Goal: Task Accomplishment & Management: Manage account settings

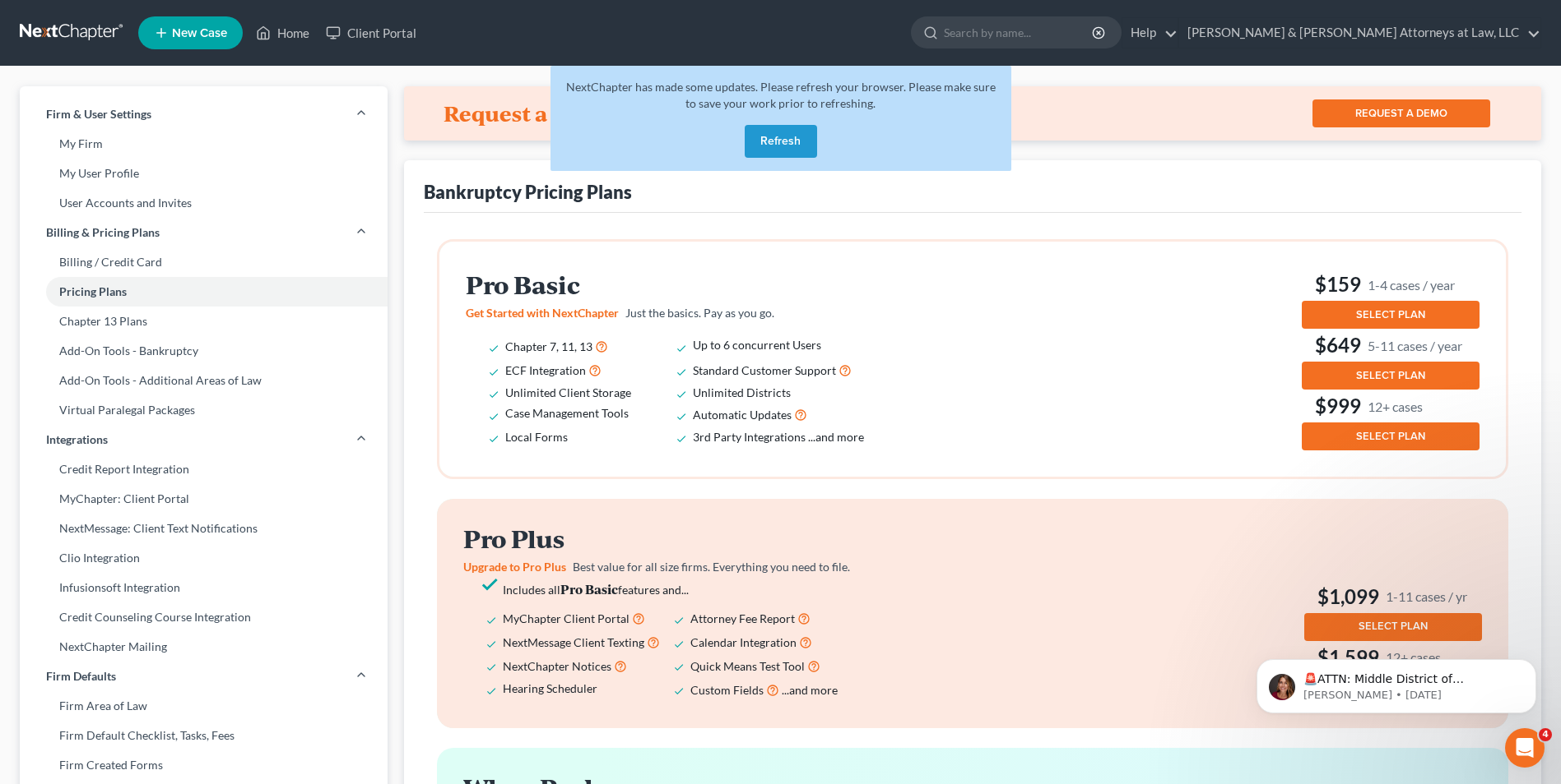
click at [772, 143] on button "Refresh" at bounding box center [780, 142] width 73 height 33
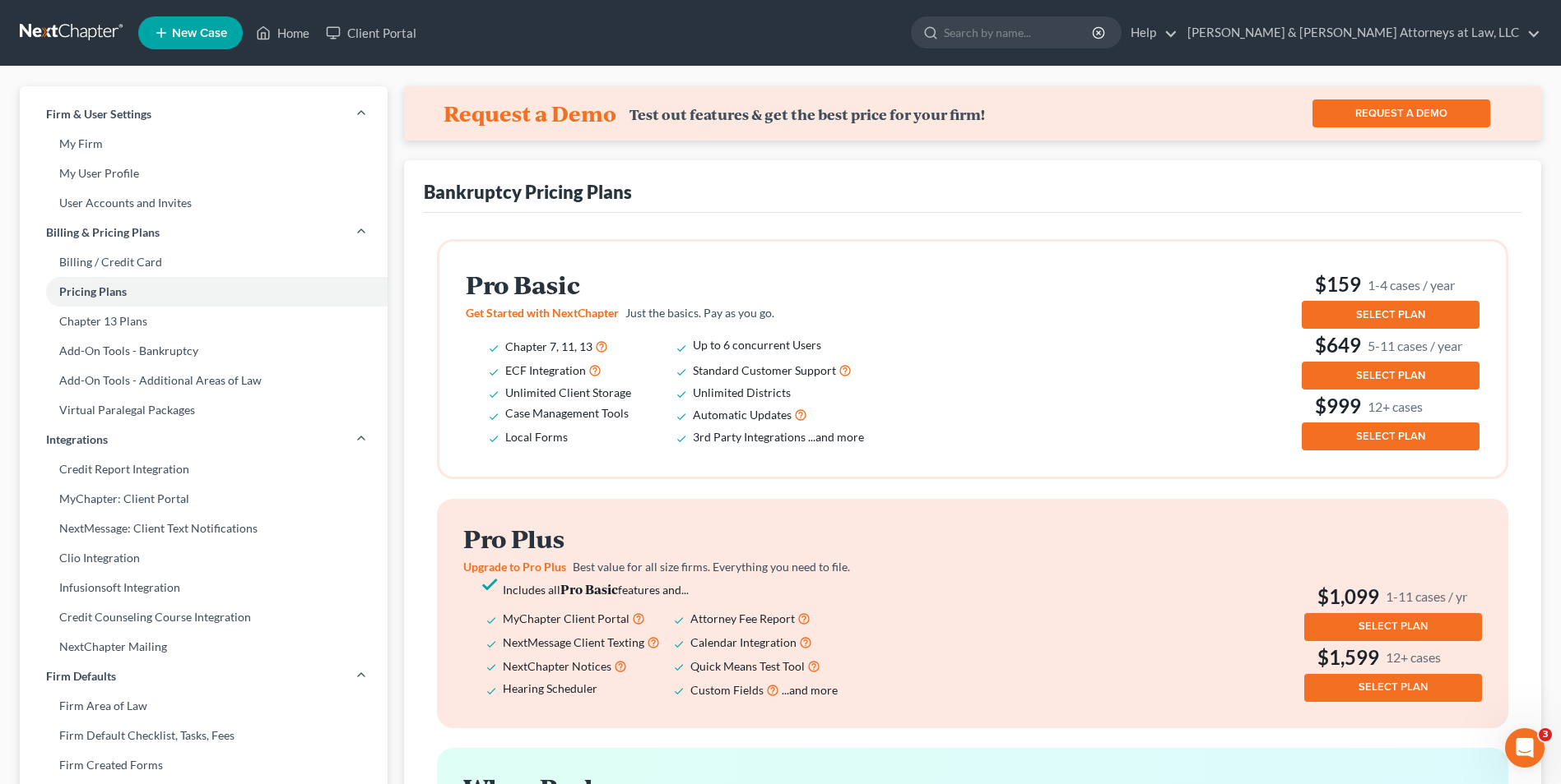
click at [1393, 316] on span "SELECT PLAN" at bounding box center [1390, 315] width 69 height 14
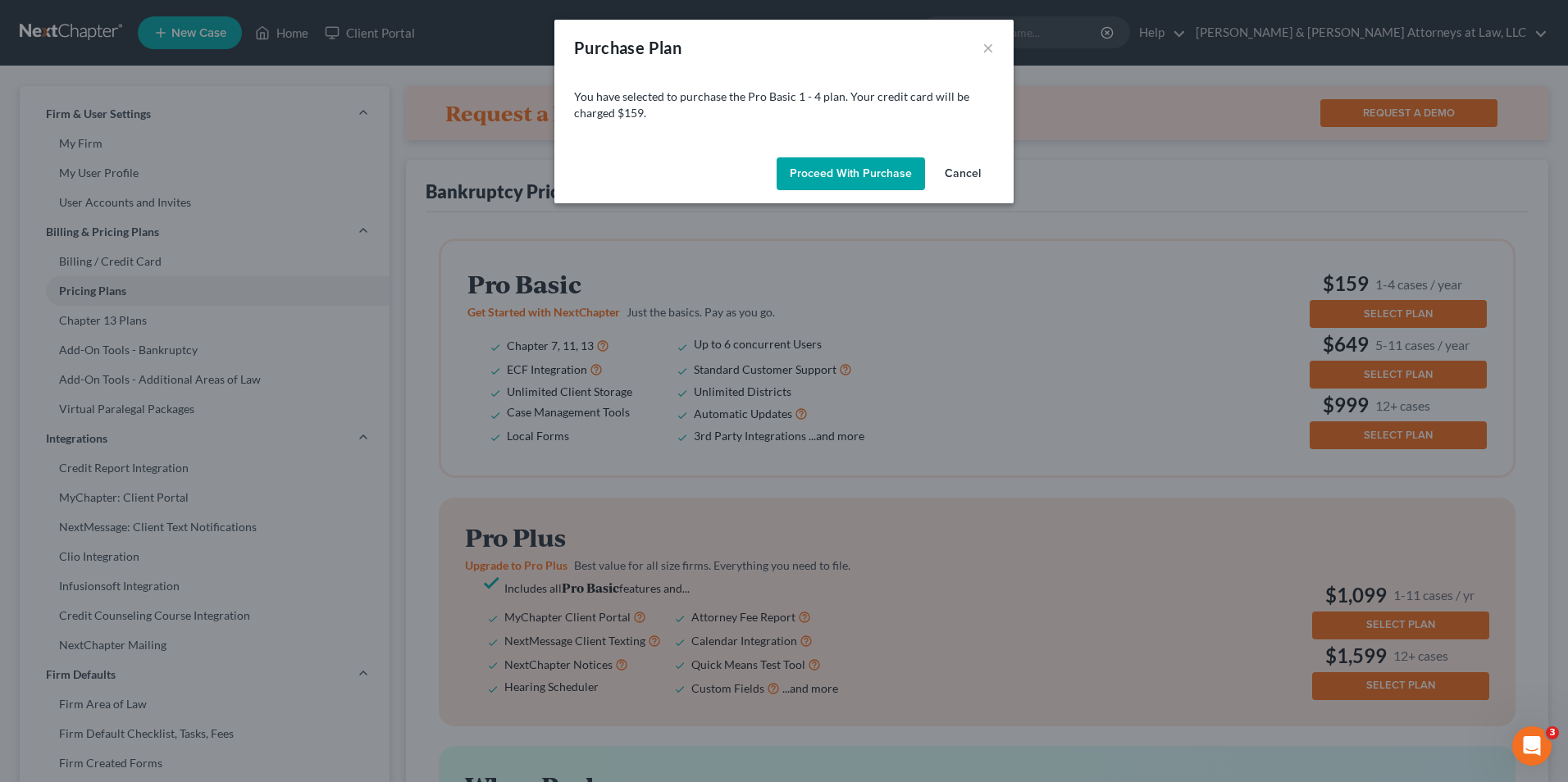
click at [847, 174] on button "Proceed with Purchase" at bounding box center [851, 174] width 148 height 33
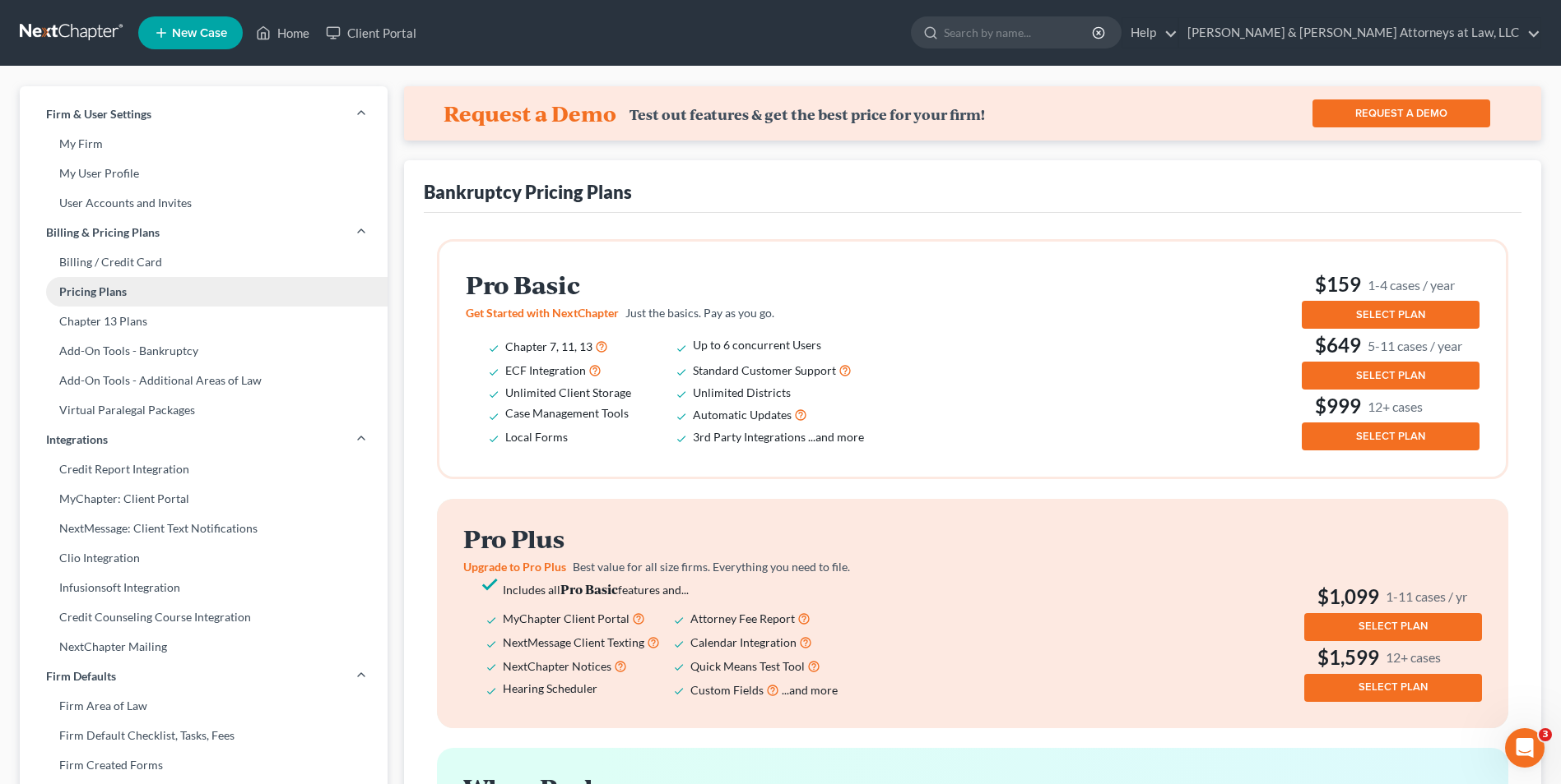
click at [87, 293] on link "Pricing Plans" at bounding box center [203, 292] width 368 height 30
click at [94, 146] on link "My Firm" at bounding box center [203, 144] width 368 height 30
select select "24"
select select "10"
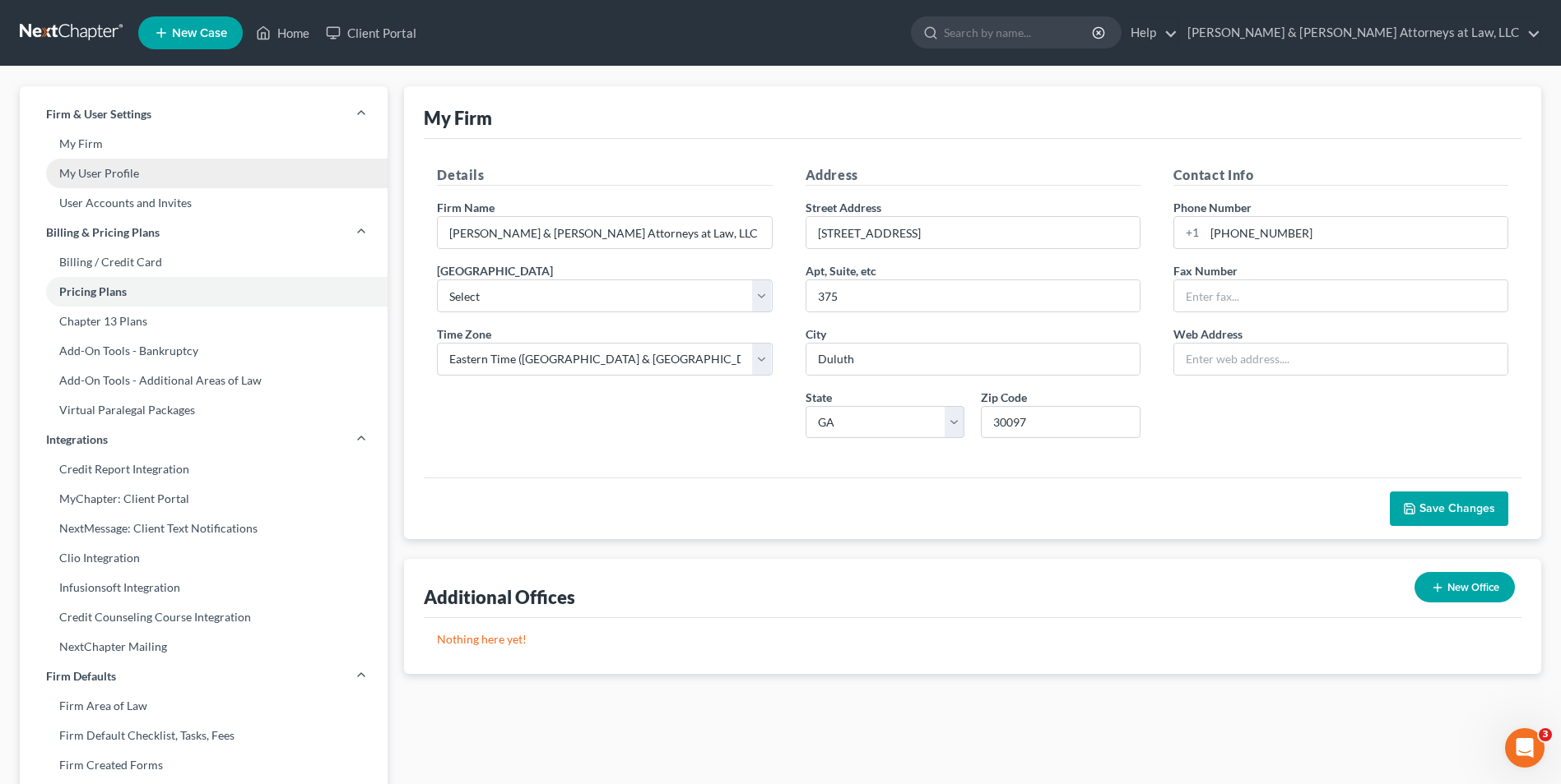
click at [94, 176] on link "My User Profile" at bounding box center [203, 174] width 368 height 30
select select "10"
select select "attorney"
select select "0"
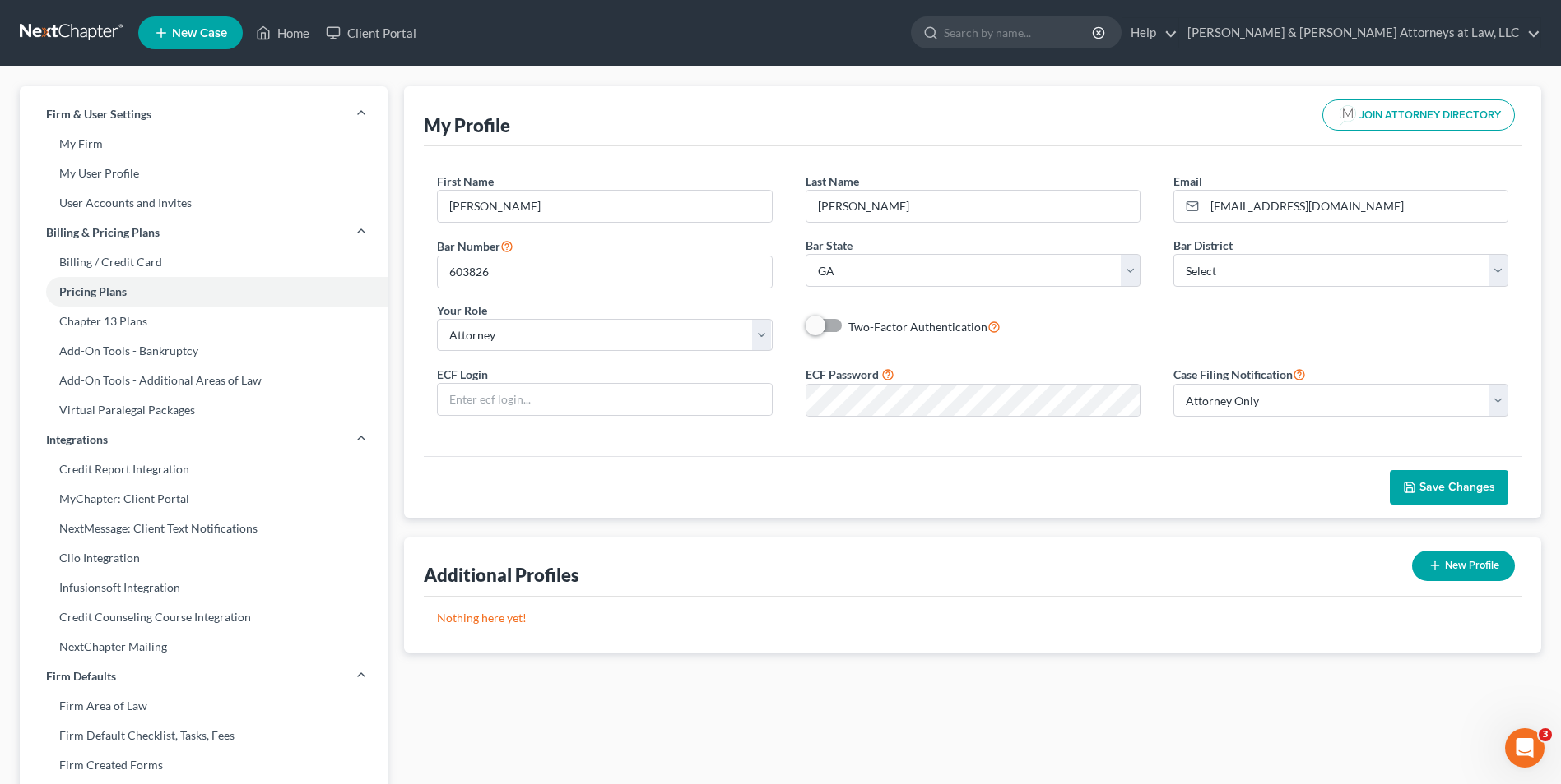
click at [1244, 455] on div "First Name * David Last Name * Richards Email * drichards@oslawllc.com Bar Numb…" at bounding box center [972, 301] width 1097 height 310
click at [1498, 400] on select "Select Attorney Only Attorney And Other Other Only" at bounding box center [1340, 401] width 335 height 33
click at [1303, 372] on icon at bounding box center [1299, 374] width 14 height 16
click at [1304, 375] on icon at bounding box center [1299, 374] width 14 height 16
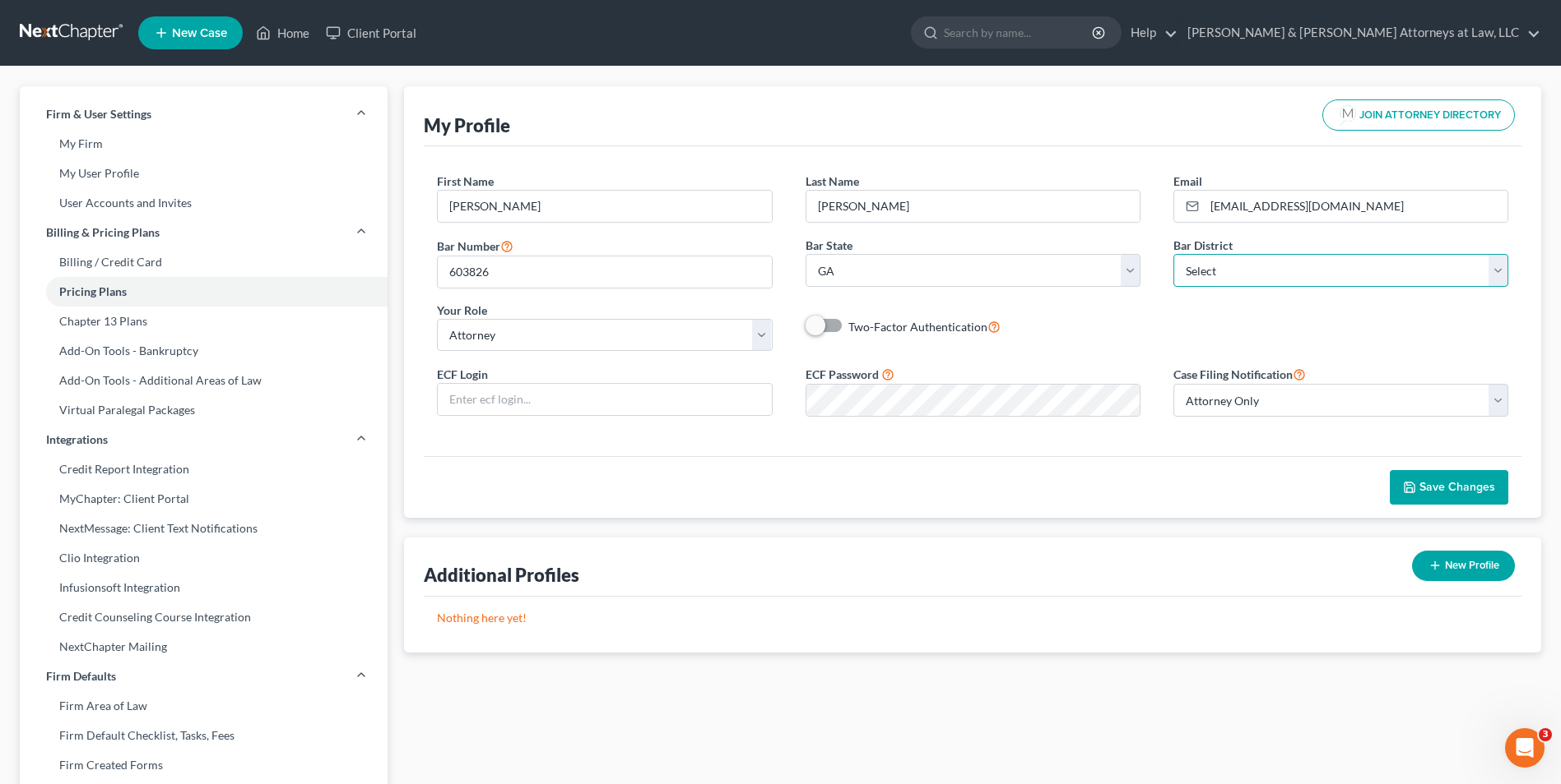
click at [1499, 273] on select "Select Alabama - Middle Alabama - Northern Alabama - Southern Alaska Arizona Ar…" at bounding box center [1340, 271] width 335 height 33
select select "19"
click at [1173, 254] on select "Select Alabama - Middle Alabama - Northern Alabama - Southern Alaska Arizona Ar…" at bounding box center [1340, 271] width 335 height 33
click at [595, 400] on input "text" at bounding box center [604, 400] width 333 height 31
click at [471, 394] on input "text" at bounding box center [604, 400] width 333 height 31
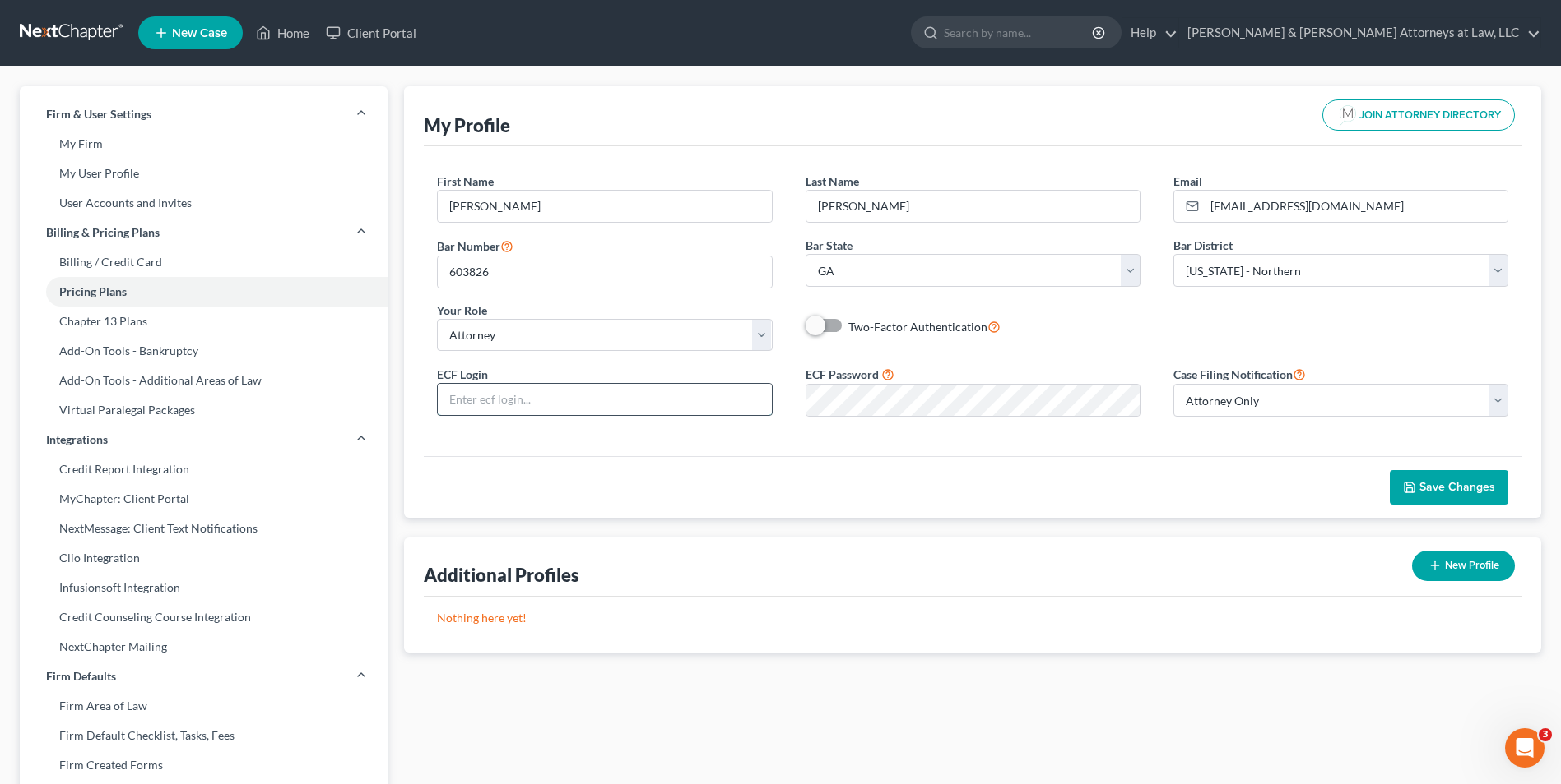
paste input "darichards2006"
type input "darichards2006"
click at [1449, 492] on span "Save Changes" at bounding box center [1457, 487] width 76 height 14
click at [122, 261] on link "Billing / Credit Card" at bounding box center [203, 262] width 368 height 30
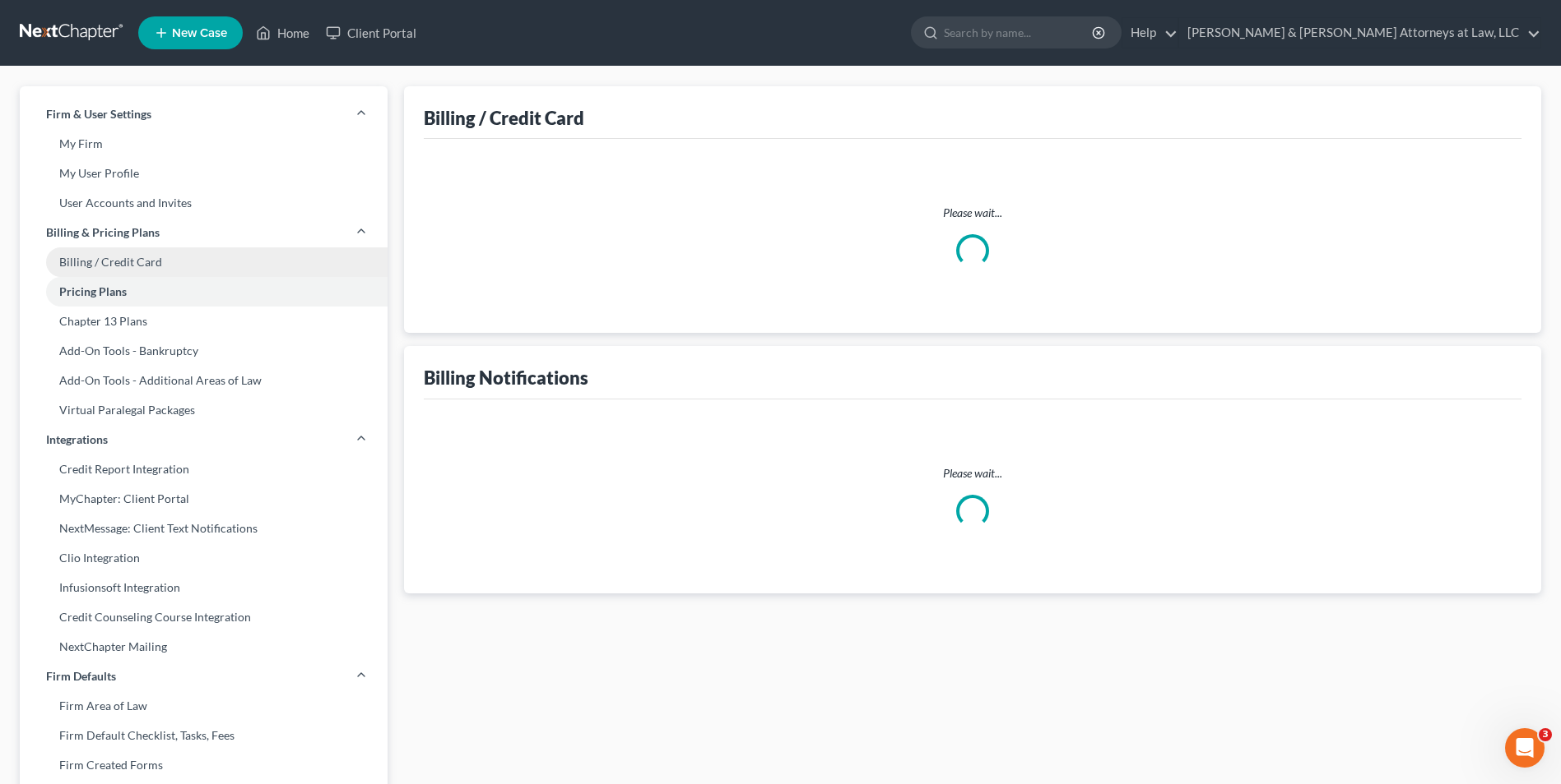
select select "10"
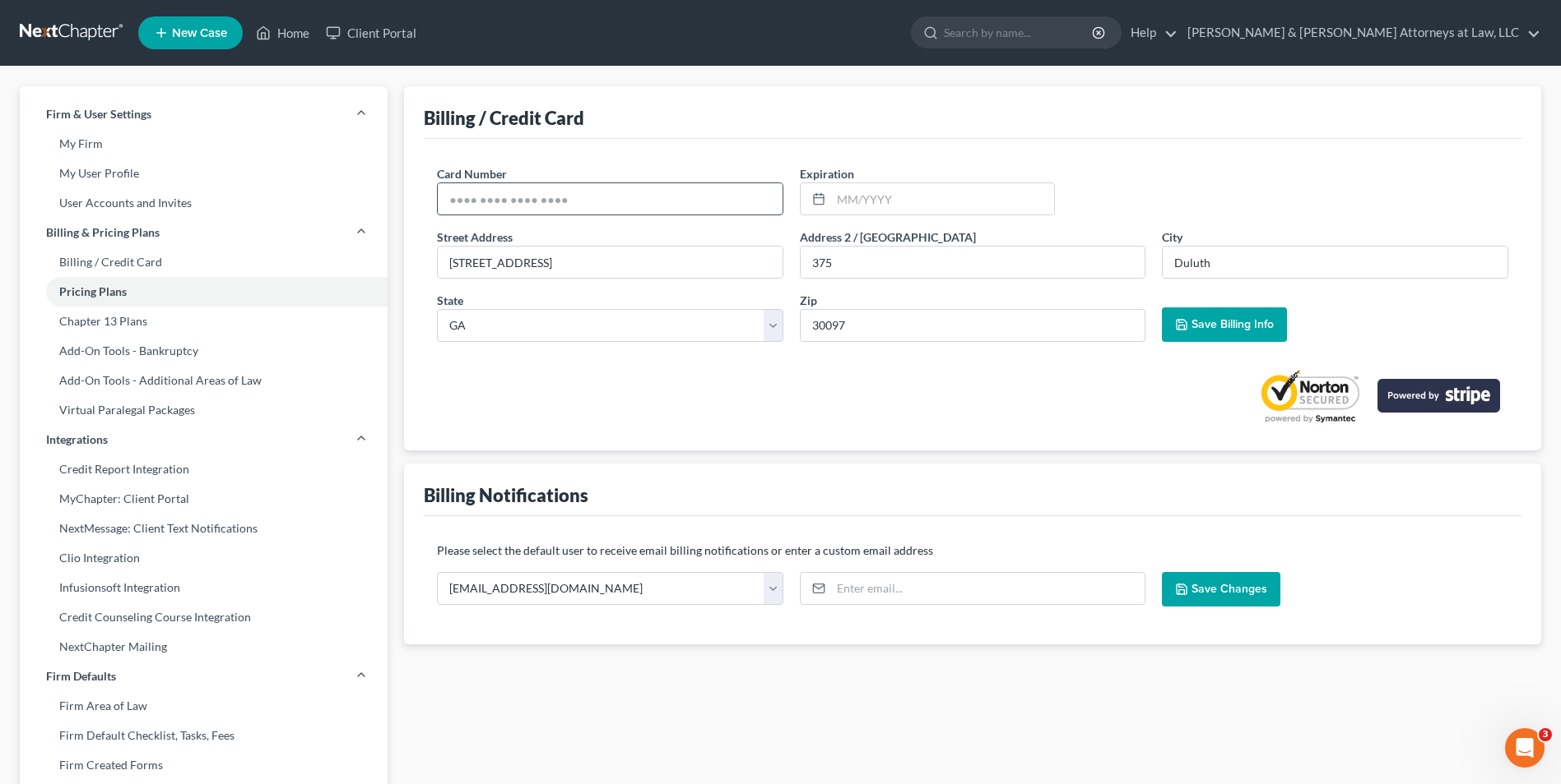
click at [595, 198] on input "text" at bounding box center [610, 199] width 345 height 31
click at [660, 407] on div at bounding box center [972, 389] width 1071 height 69
click at [925, 194] on input "text" at bounding box center [943, 199] width 223 height 31
type input "01/28"
click at [1216, 326] on span "Save Billing Info" at bounding box center [1232, 324] width 83 height 14
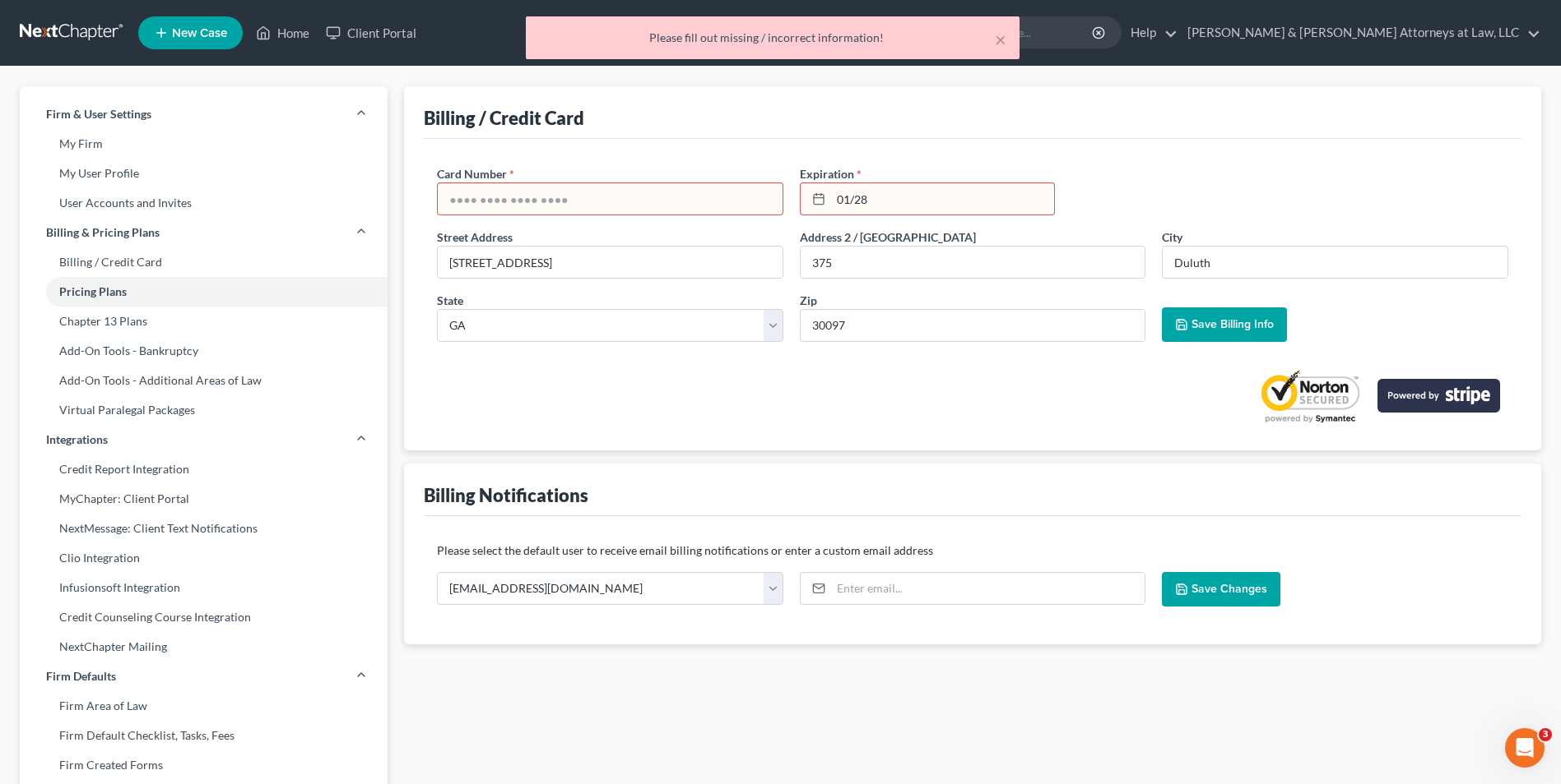
click at [597, 199] on input "text" at bounding box center [610, 199] width 345 height 31
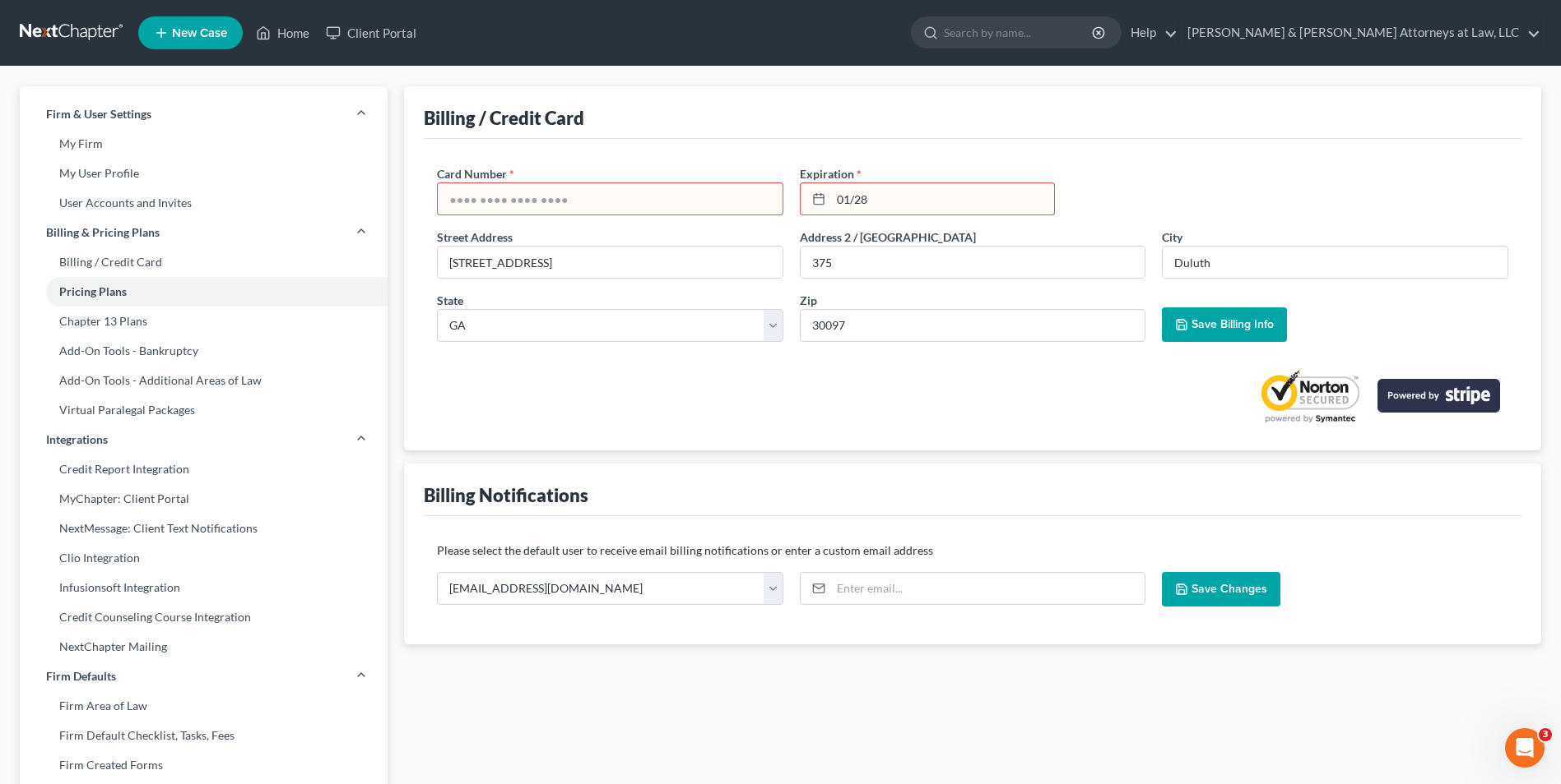
type input "372725667181814"
click at [1216, 323] on span "Save Billing Info" at bounding box center [1232, 324] width 83 height 14
click at [579, 207] on input "372725667181814" at bounding box center [610, 199] width 345 height 31
click at [1278, 168] on div "Card Number * 372725667181814 Expiration * 01/28" at bounding box center [973, 196] width 1087 height 63
click at [926, 202] on input "01/28" at bounding box center [943, 199] width 223 height 31
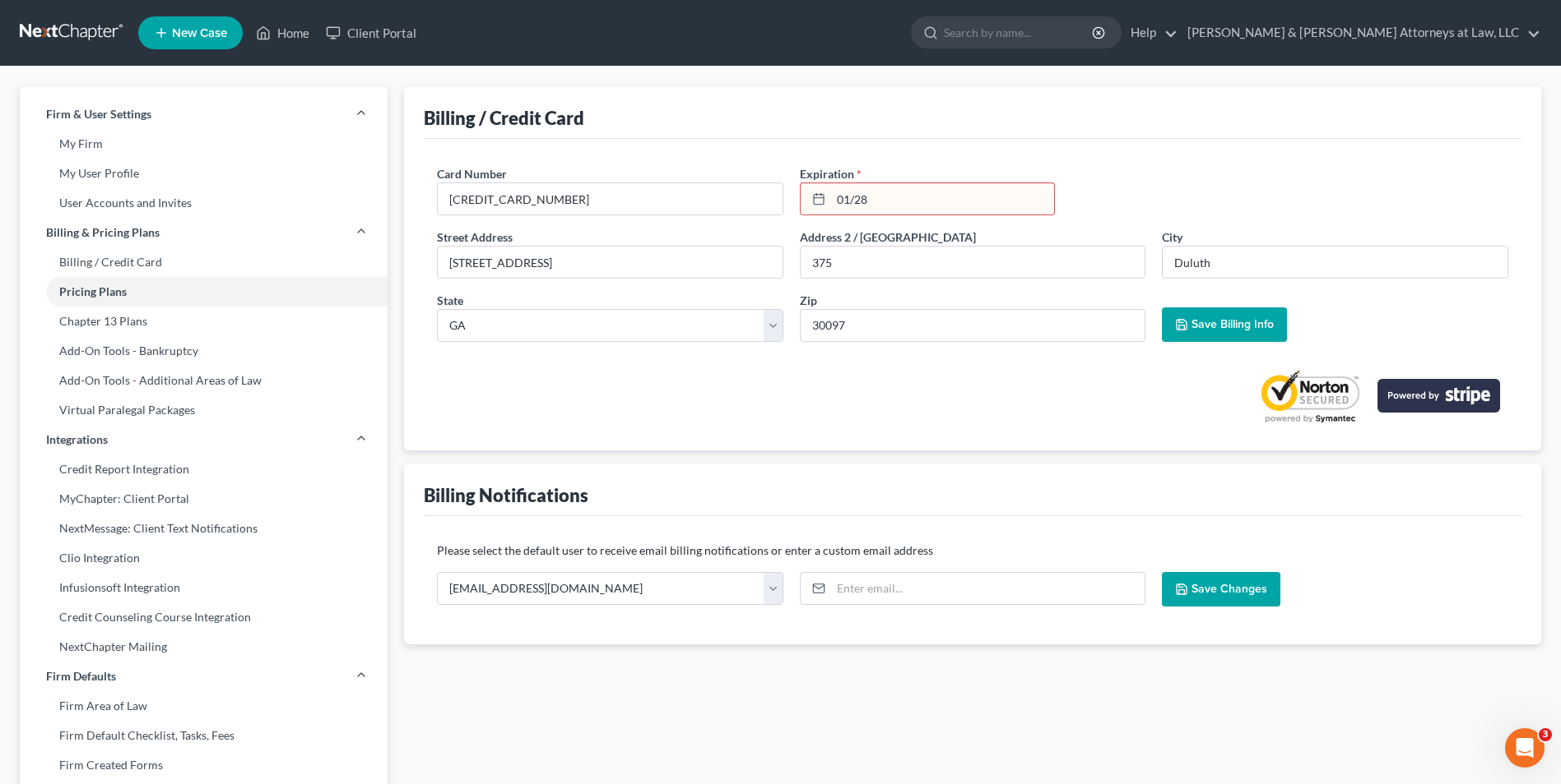
click at [819, 199] on icon at bounding box center [818, 199] width 14 height 14
click at [854, 173] on label "Expiration *" at bounding box center [831, 174] width 62 height 17
click at [827, 202] on div at bounding box center [815, 199] width 30 height 31
drag, startPoint x: 849, startPoint y: 197, endPoint x: 913, endPoint y: 202, distance: 64.2
click at [854, 197] on input "01/28" at bounding box center [943, 199] width 223 height 31
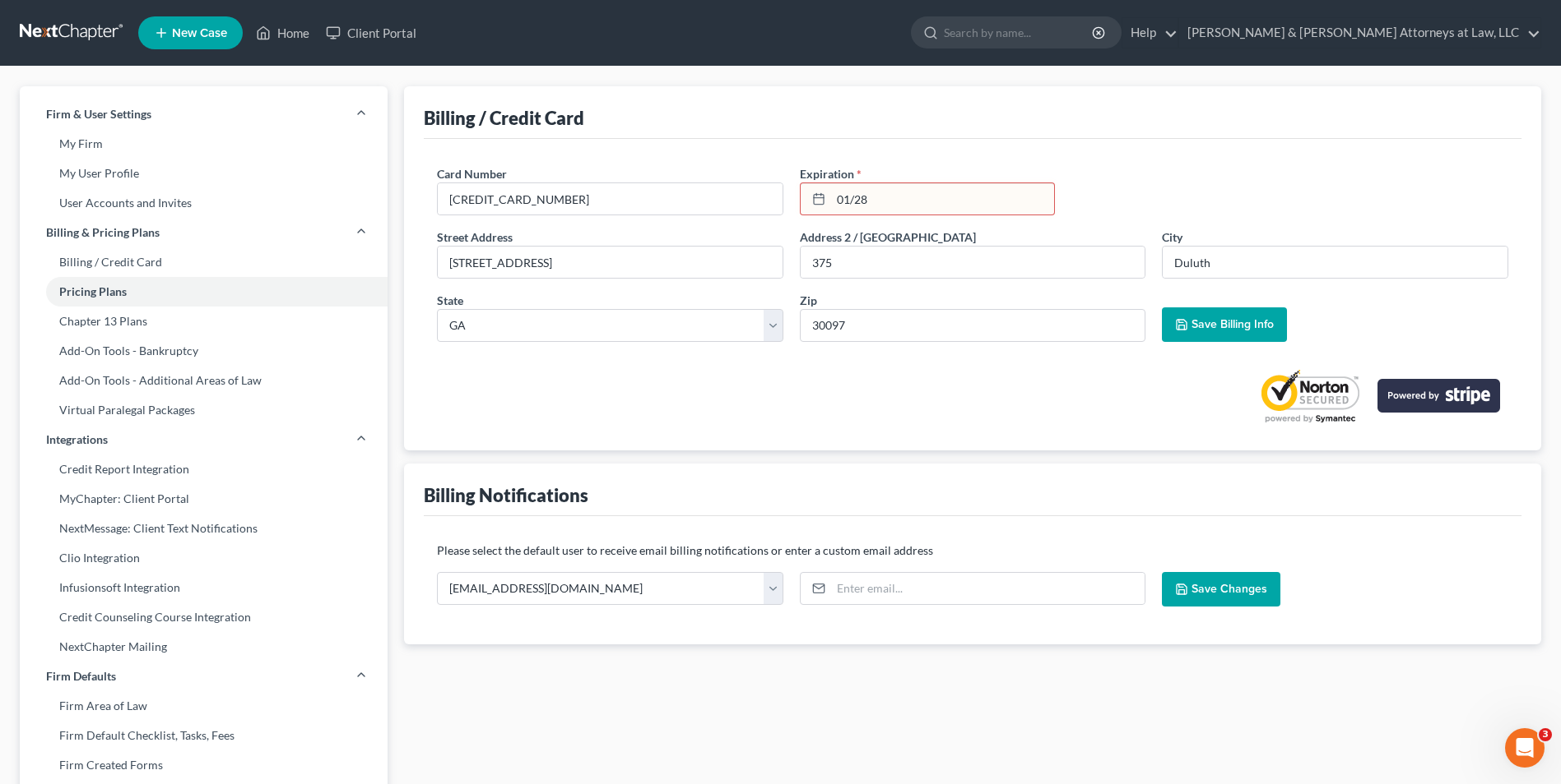
drag, startPoint x: 896, startPoint y: 201, endPoint x: 788, endPoint y: 210, distance: 108.4
click at [788, 210] on div "Card Number * 372725667181814 Expiration * 01/28" at bounding box center [973, 196] width 1087 height 63
click at [1237, 333] on button "Save Billing Info" at bounding box center [1224, 325] width 125 height 35
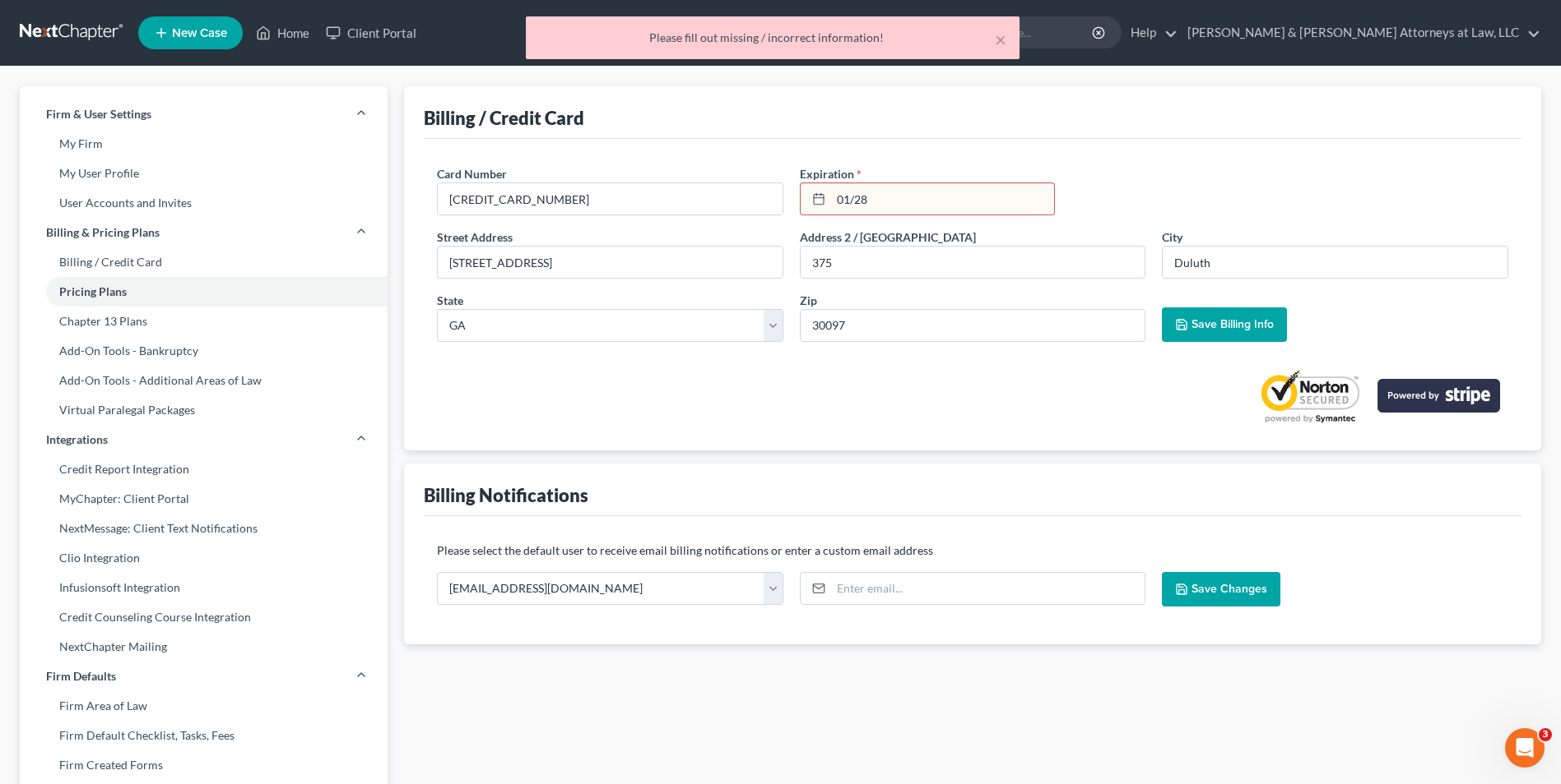
click at [790, 37] on div "Please fill out missing / incorrect information!" at bounding box center [772, 38] width 467 height 16
click at [824, 381] on div at bounding box center [972, 389] width 1071 height 69
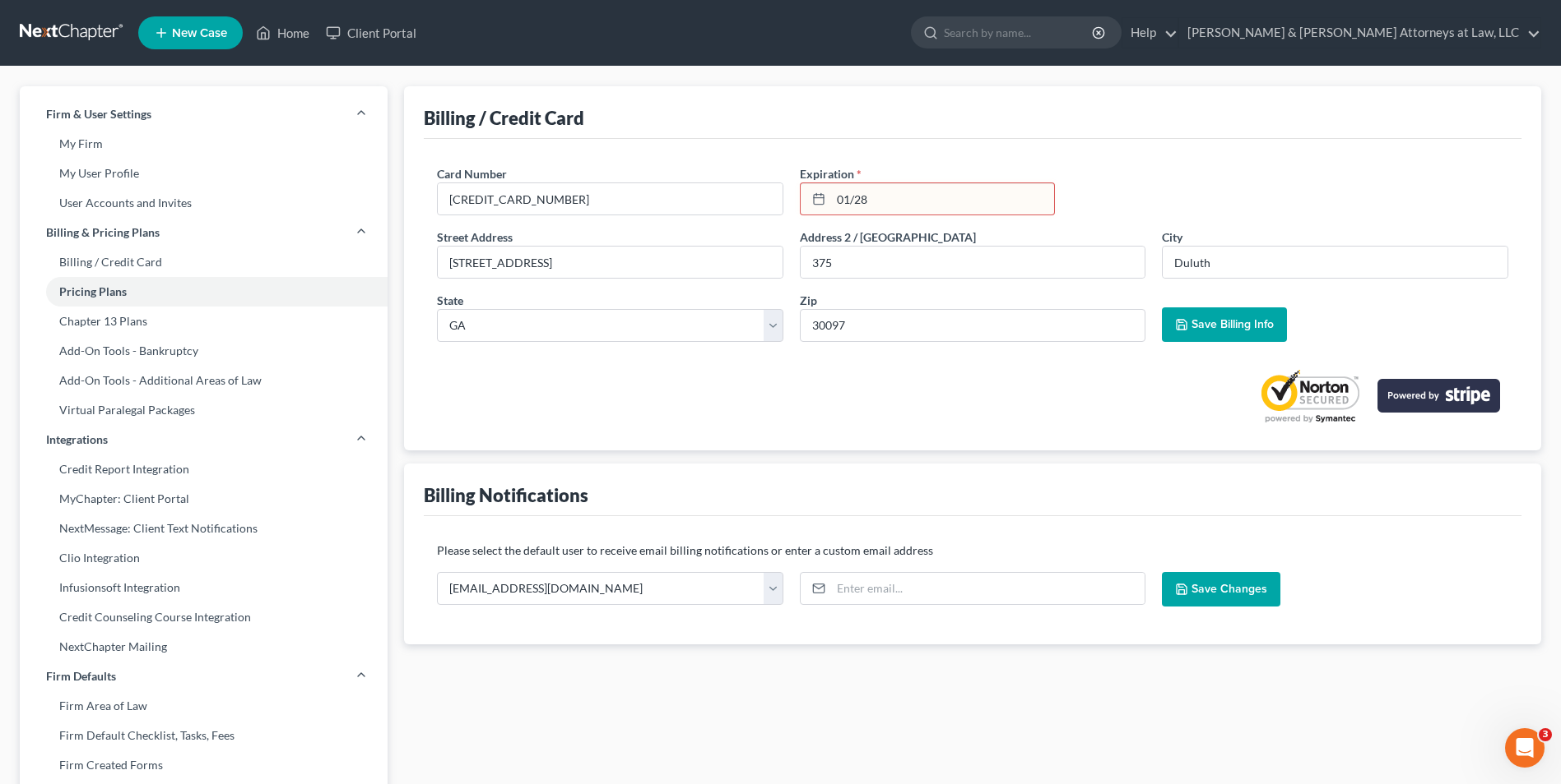
click at [1226, 589] on span "Save Changes" at bounding box center [1229, 589] width 76 height 14
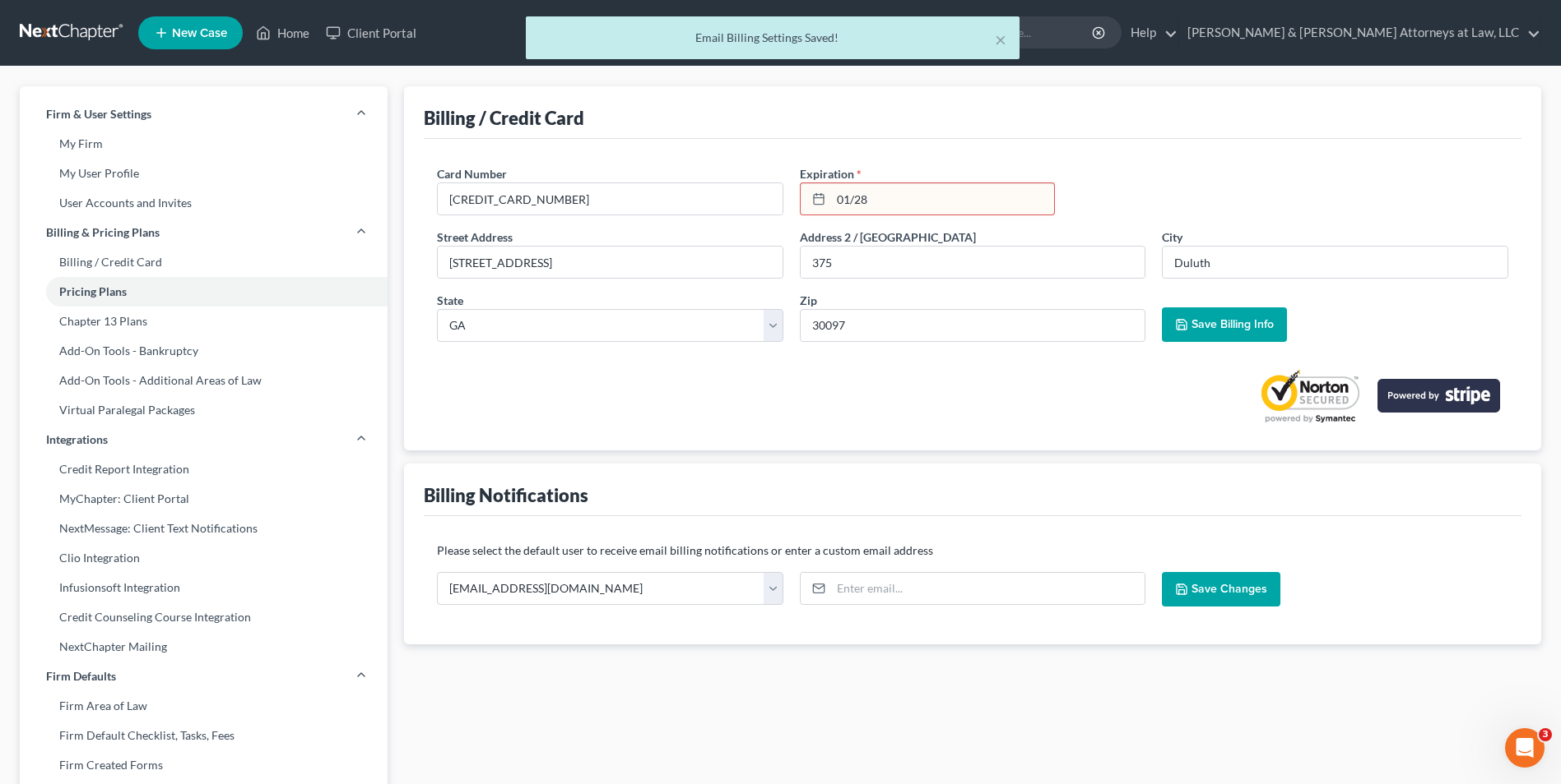
click at [979, 197] on input "01/28" at bounding box center [943, 199] width 223 height 31
click at [818, 199] on icon at bounding box center [818, 199] width 14 height 14
click at [900, 203] on input "01/28" at bounding box center [943, 199] width 223 height 31
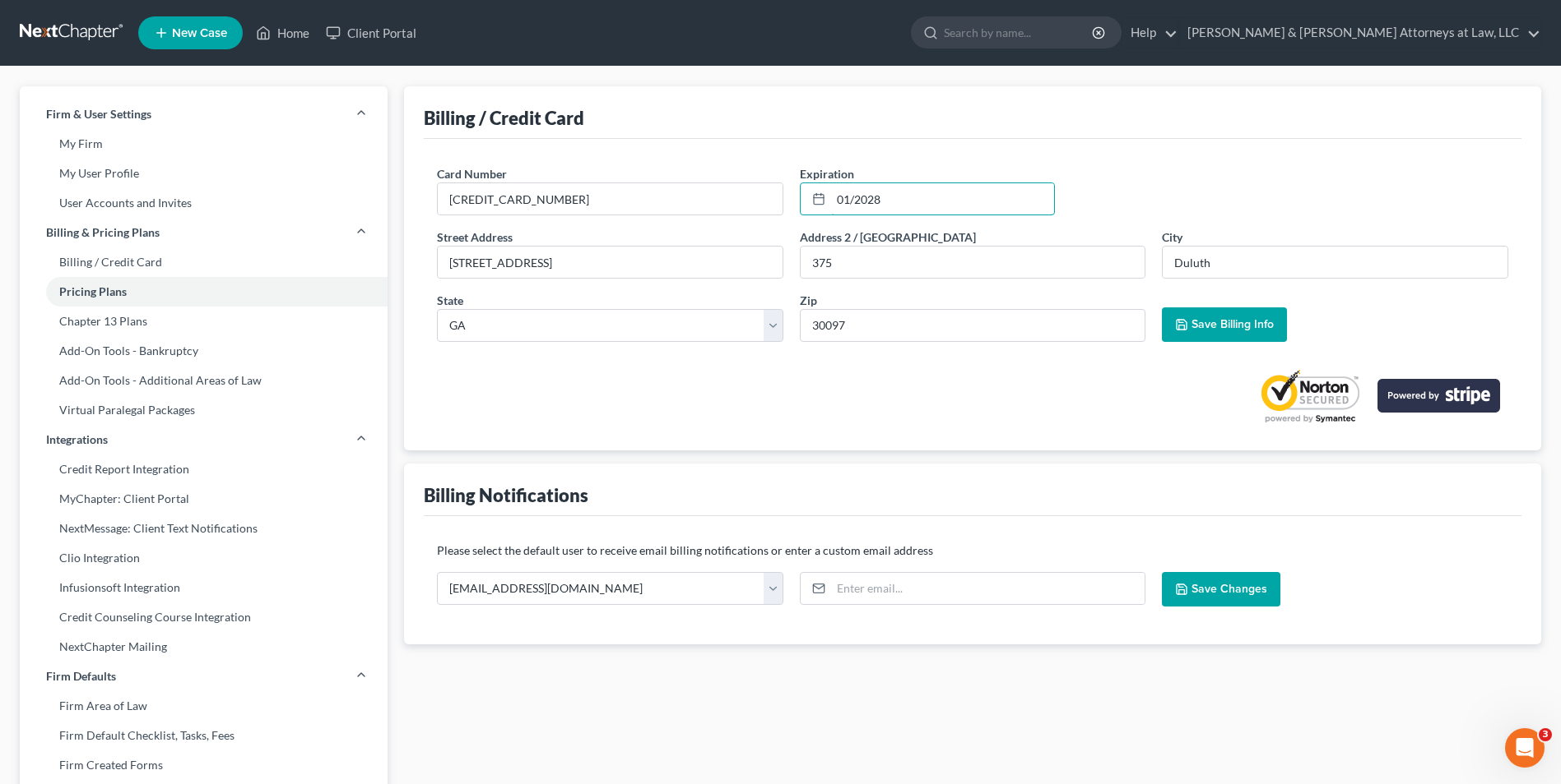
type input "01/2028"
click at [1207, 329] on span "Save Billing Info" at bounding box center [1232, 324] width 83 height 14
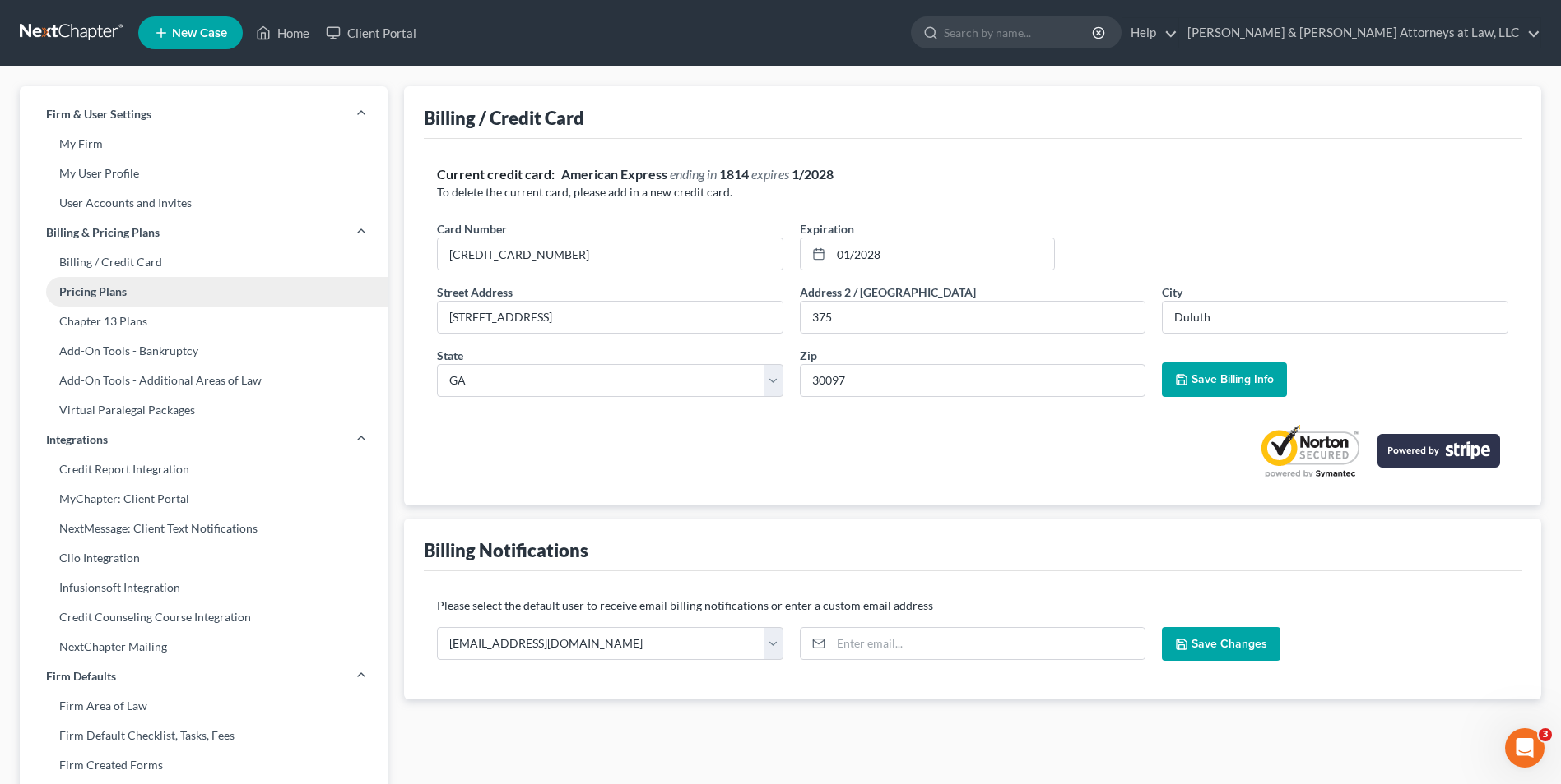
click at [110, 294] on link "Pricing Plans" at bounding box center [203, 292] width 368 height 30
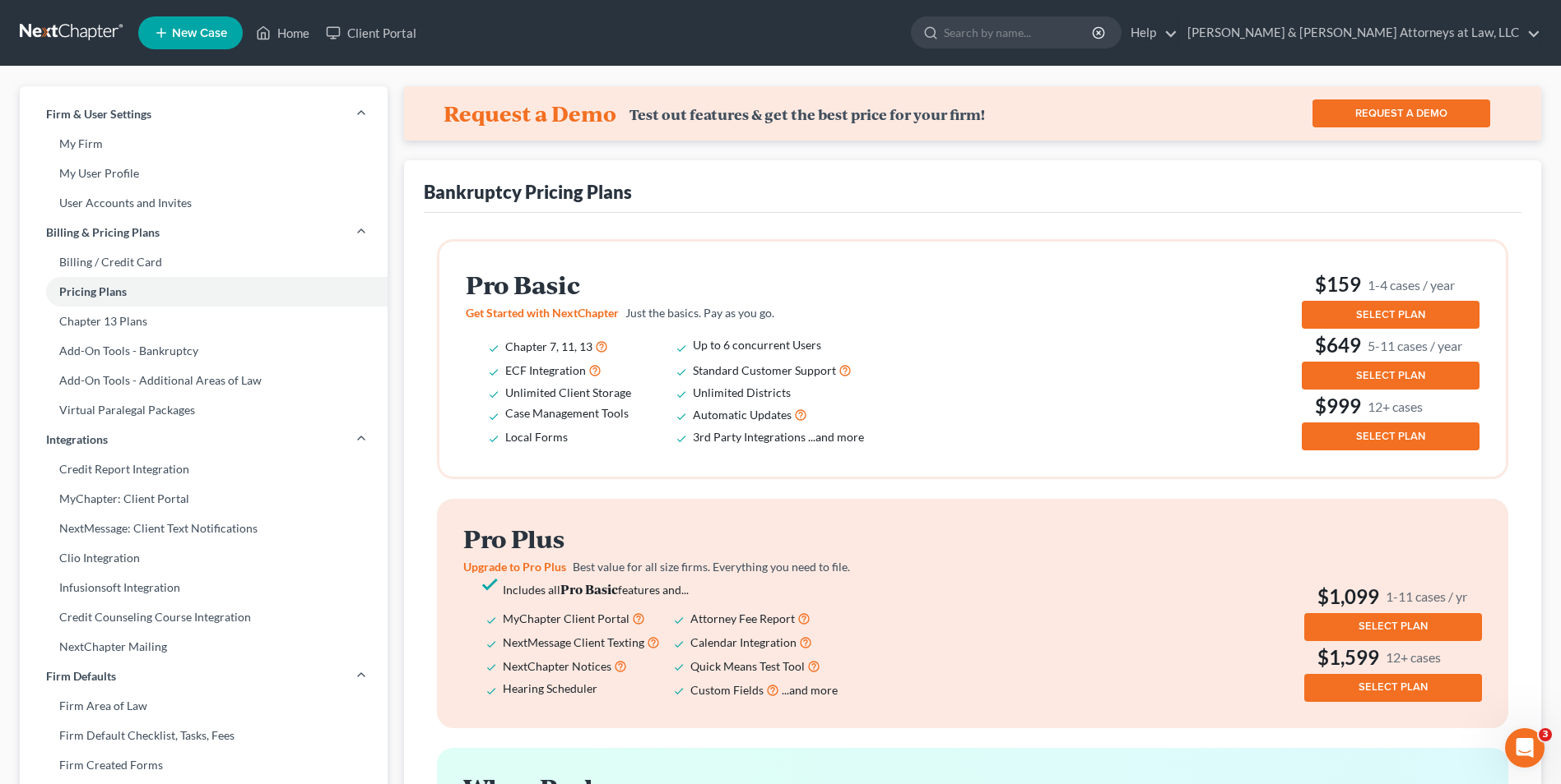
click at [1354, 321] on button "SELECT PLAN" at bounding box center [1390, 314] width 178 height 28
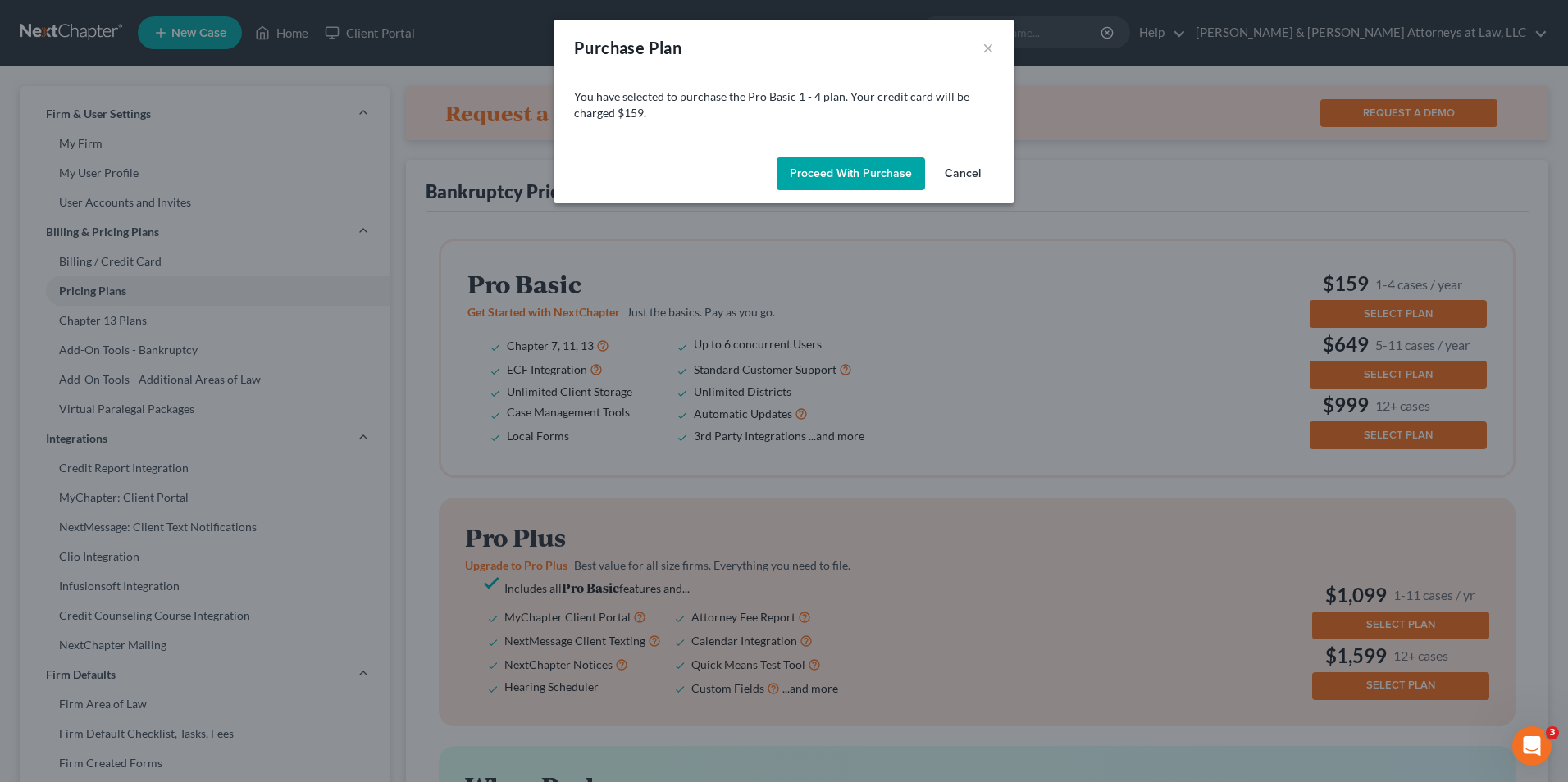
click at [850, 169] on button "Proceed with Purchase" at bounding box center [851, 174] width 148 height 33
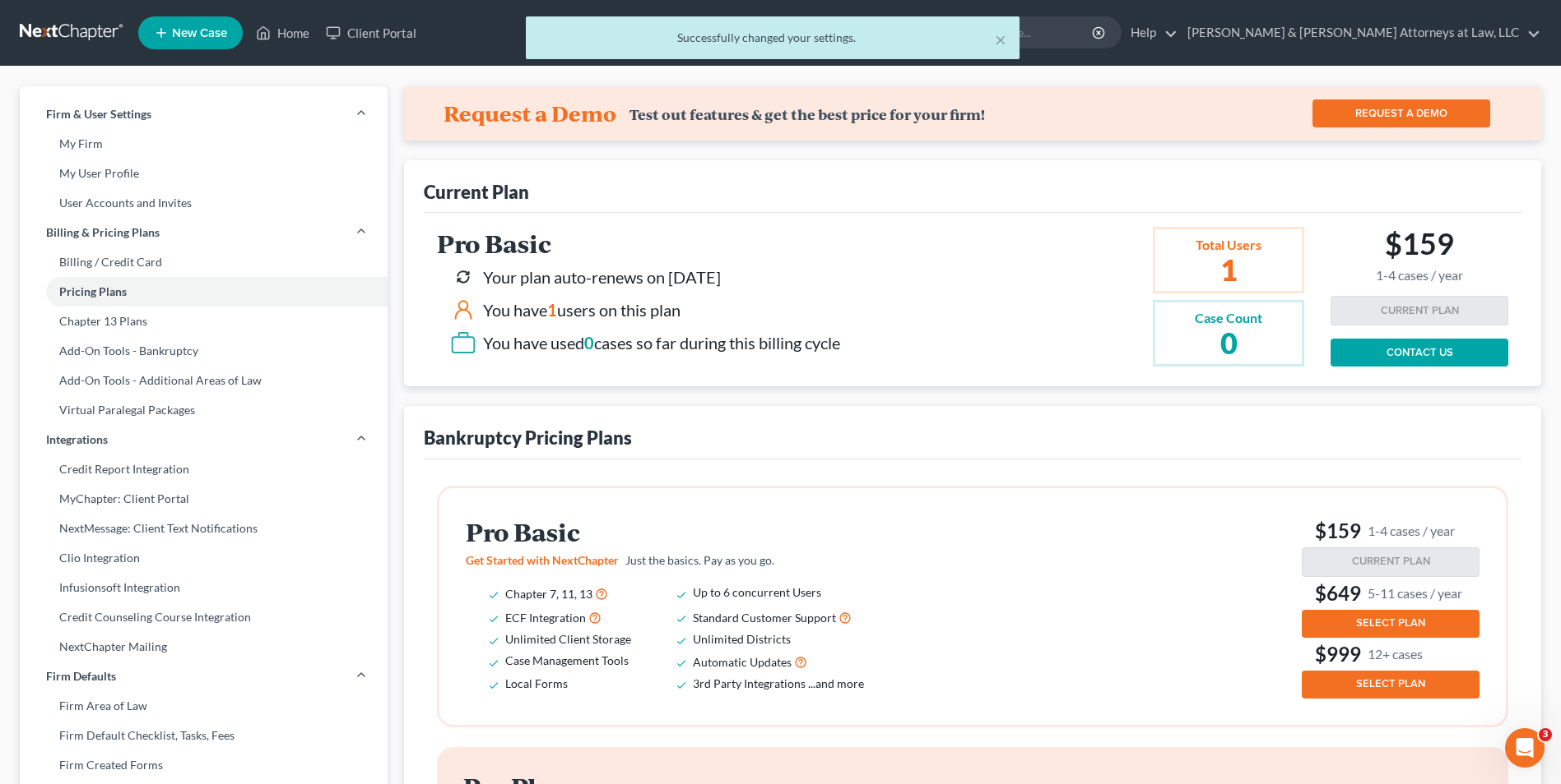
click at [1232, 269] on h2 "1" at bounding box center [1227, 270] width 67 height 30
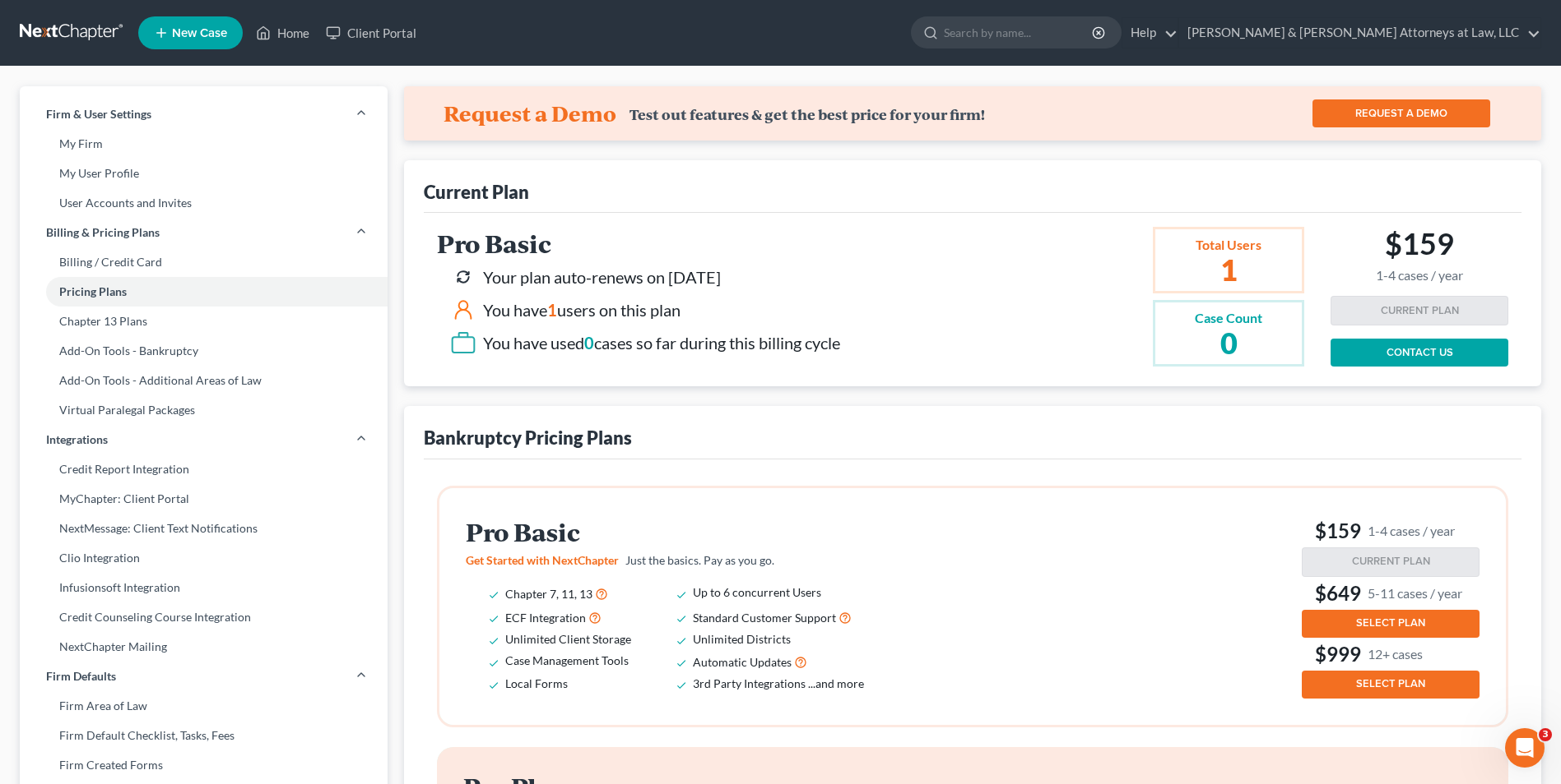
click at [462, 310] on icon at bounding box center [463, 306] width 9 height 9
click at [69, 208] on link "User Accounts and Invites" at bounding box center [203, 203] width 368 height 30
select select "0"
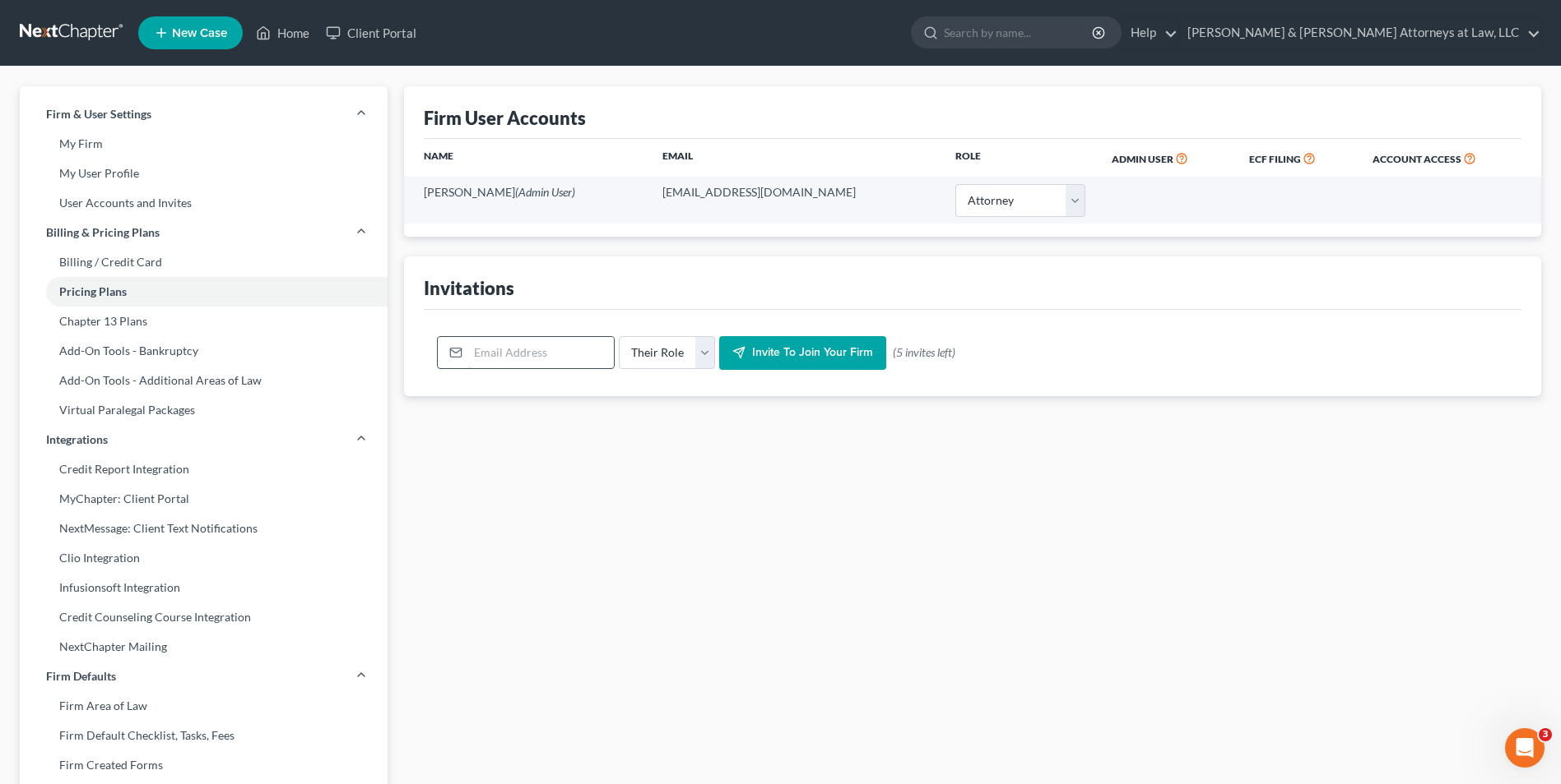
click at [535, 350] on input "email" at bounding box center [541, 352] width 146 height 31
click at [504, 363] on input "email" at bounding box center [541, 352] width 146 height 31
type input "hluther@oslawllc.com"
click at [693, 352] on select "Their Role Attorney Paralegal Assistant" at bounding box center [666, 353] width 96 height 33
select select "paralegal"
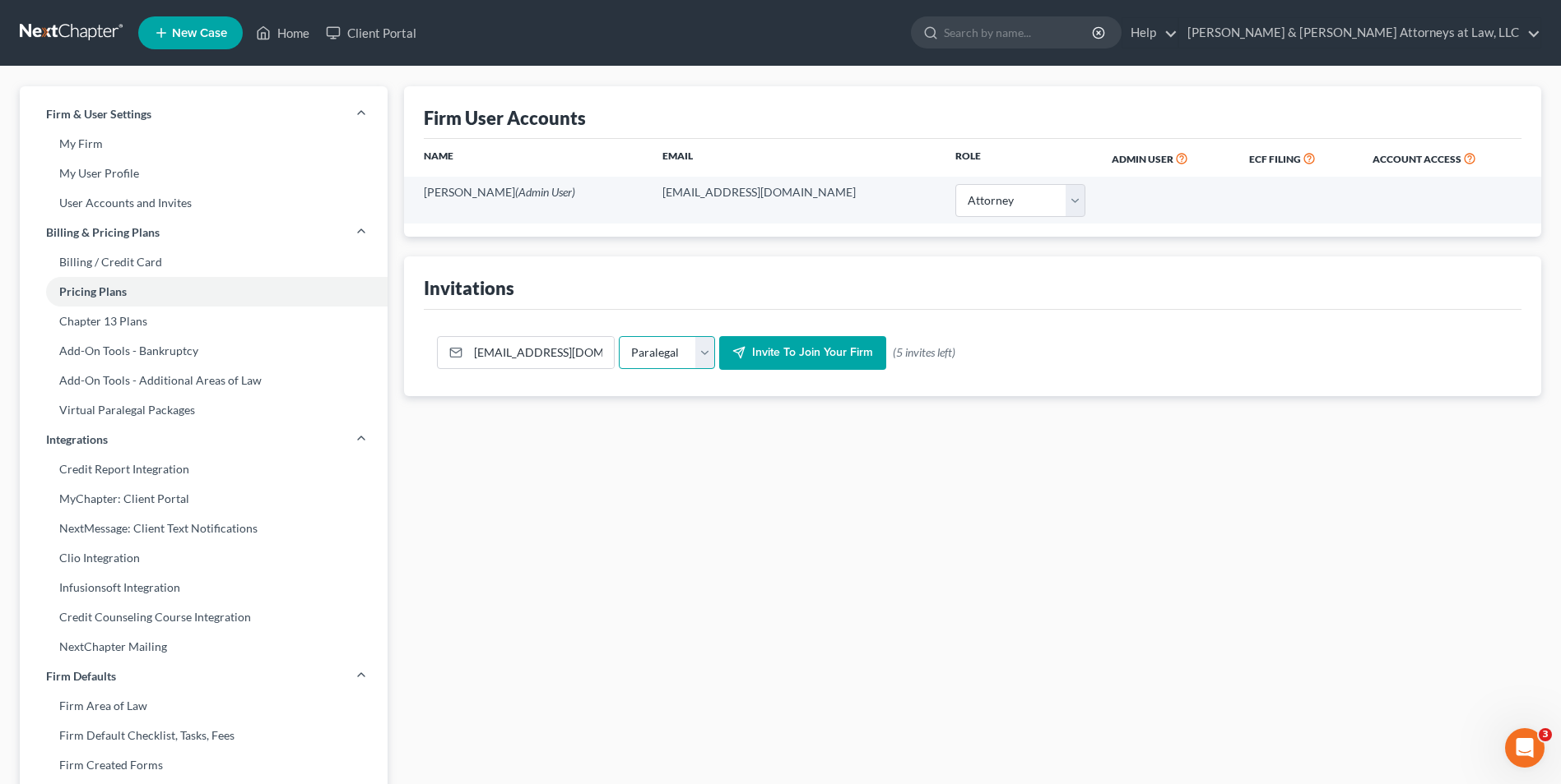
click at [618, 337] on select "Their Role Attorney Paralegal Assistant" at bounding box center [666, 353] width 96 height 33
click at [774, 357] on span "Invite to join your firm" at bounding box center [813, 353] width 121 height 14
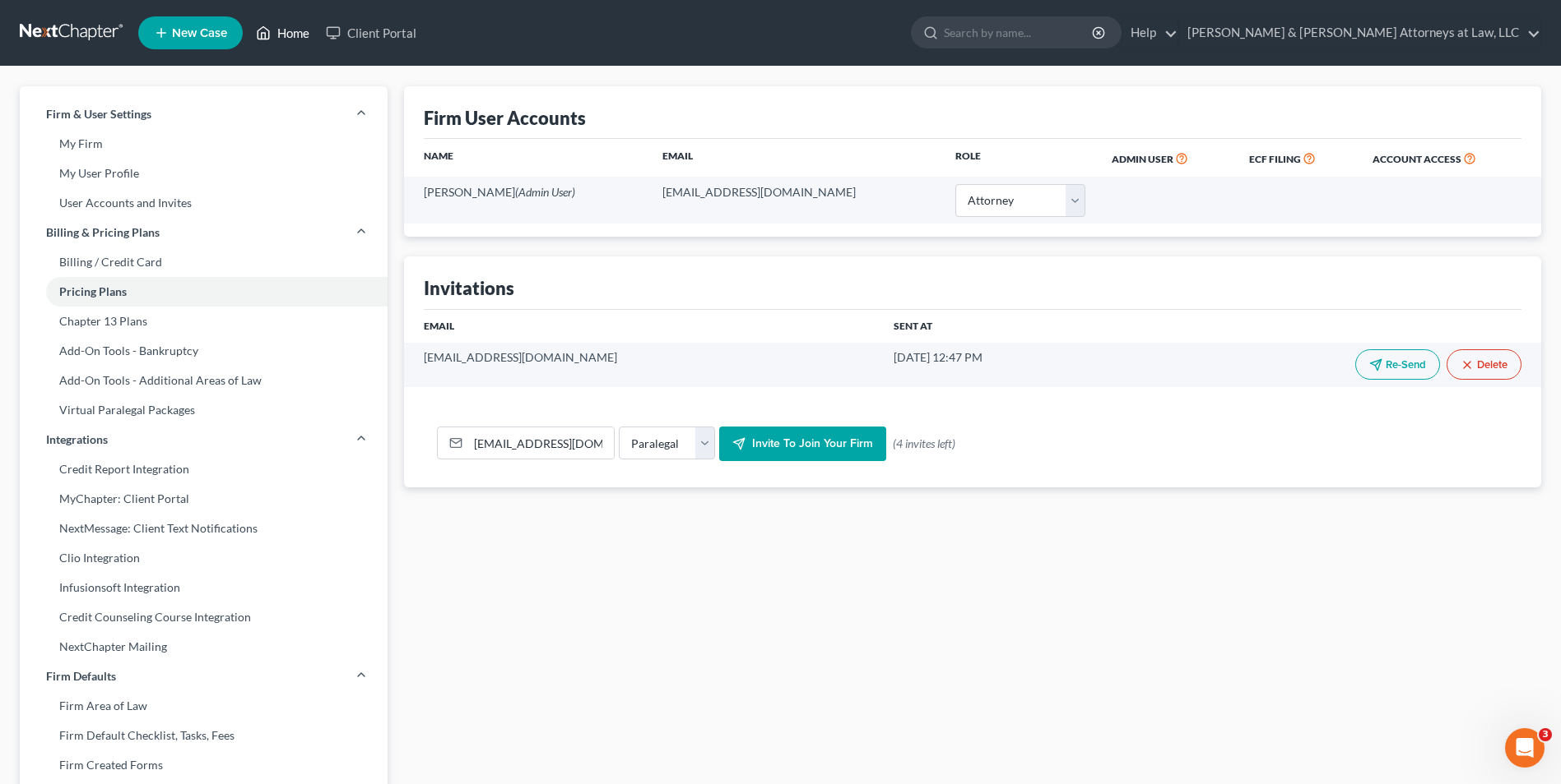
click at [292, 38] on link "Home" at bounding box center [282, 33] width 70 height 30
